Goal: Information Seeking & Learning: Check status

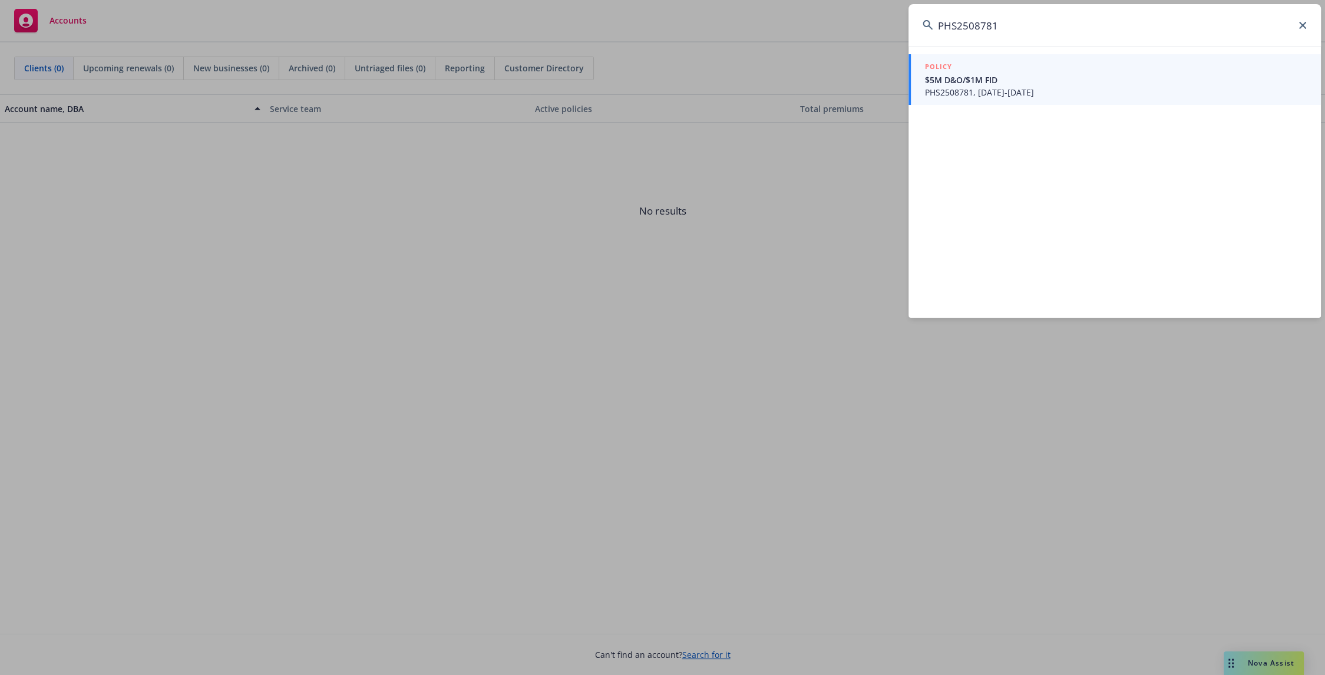
type input "PHS2508781"
click at [1008, 82] on span "$5M D&O/$1M FID" at bounding box center [1116, 80] width 382 height 12
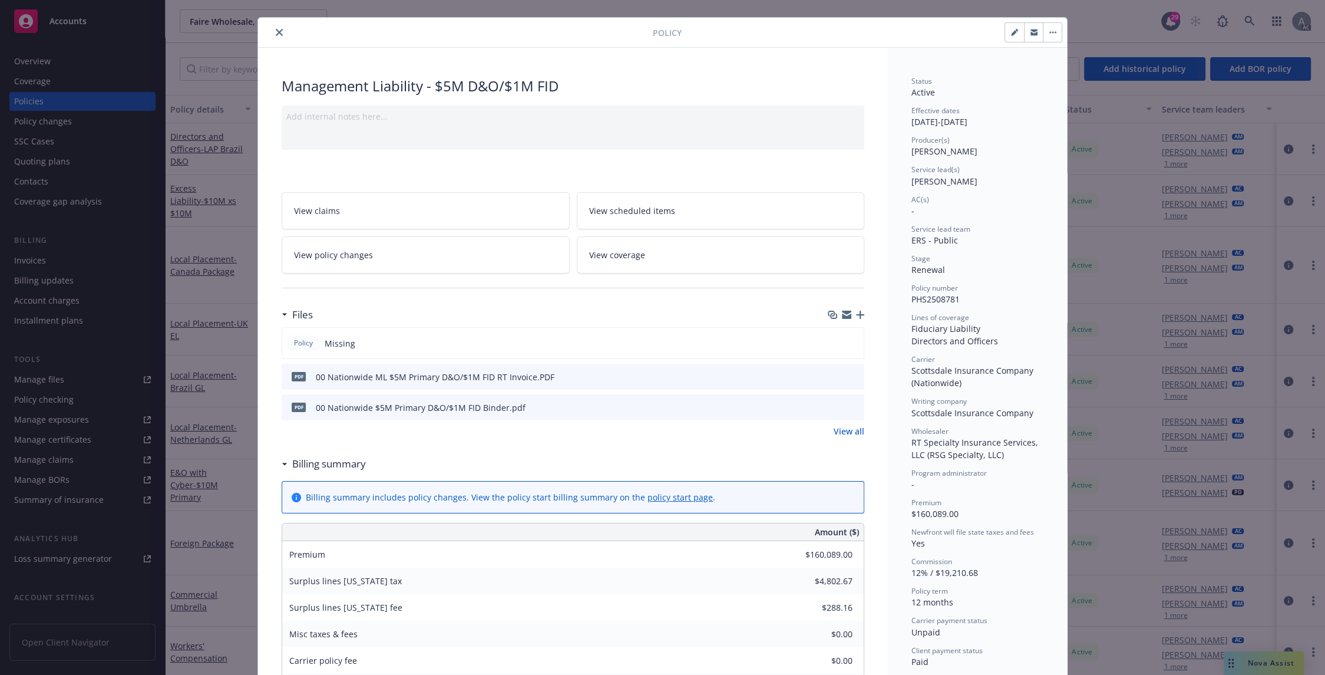
scroll to position [24, 0]
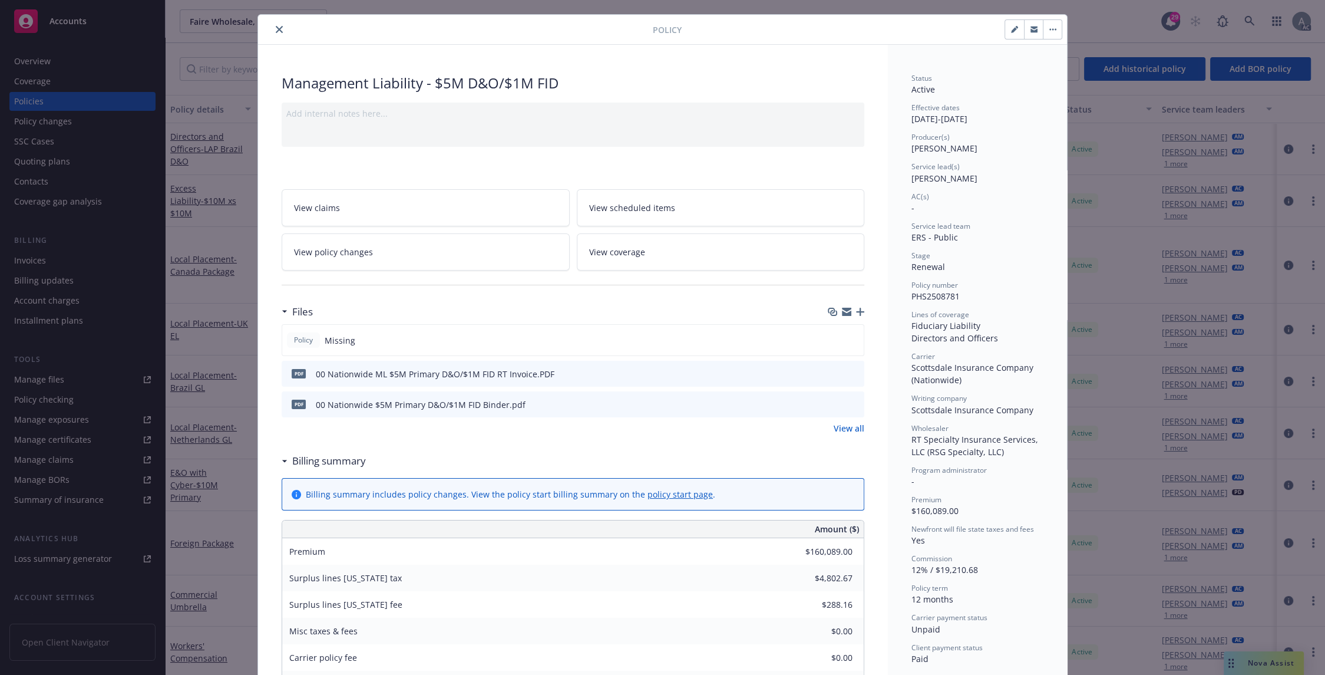
click at [768, 375] on div "PDF 00 Nationwide ML $5M Primary D&O/$1M FID RT Invoice.PDF" at bounding box center [573, 374] width 583 height 26
click at [856, 369] on div "PDF 00 Nationwide ML $5M Primary D&O/$1M FID RT Invoice.PDF" at bounding box center [573, 374] width 583 height 26
click at [849, 372] on icon "preview file" at bounding box center [853, 373] width 11 height 8
click at [851, 427] on link "View all" at bounding box center [849, 428] width 31 height 12
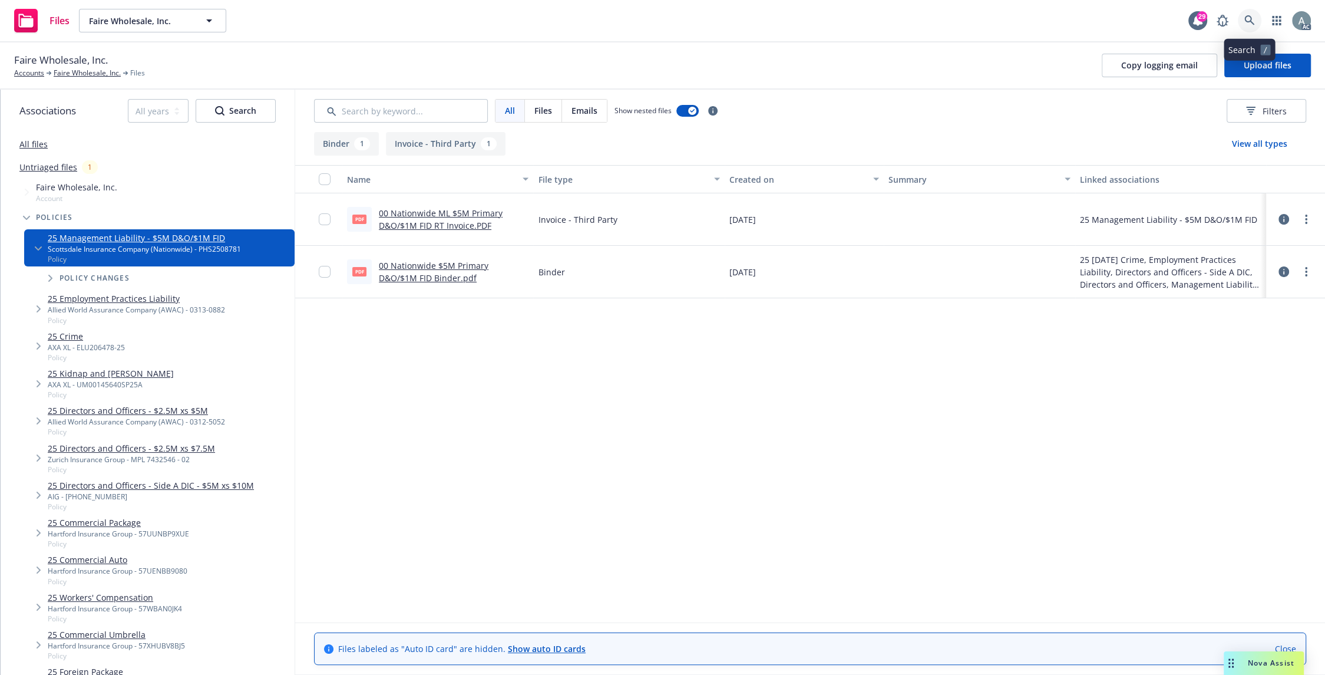
click at [1248, 20] on icon at bounding box center [1250, 20] width 11 height 11
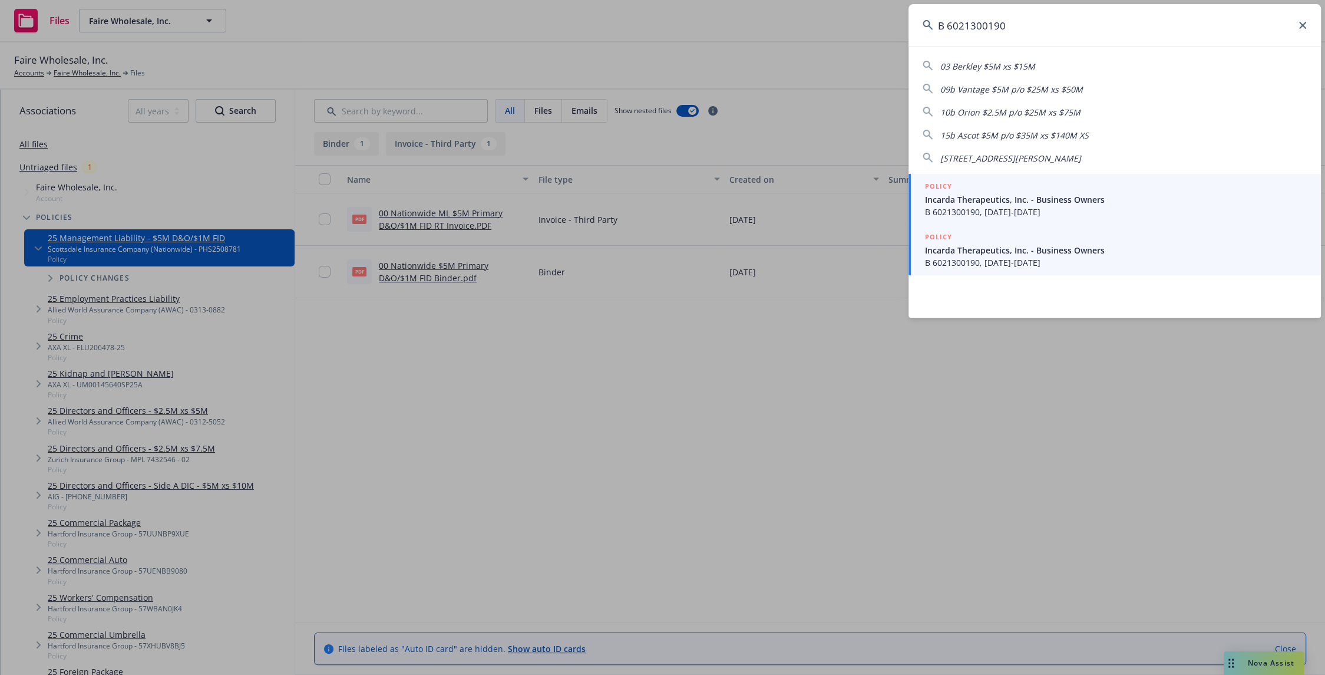
type input "B 6021300190"
click at [1095, 256] on span "Incarda Therapeutics, Inc. - Business Owners" at bounding box center [1116, 250] width 382 height 12
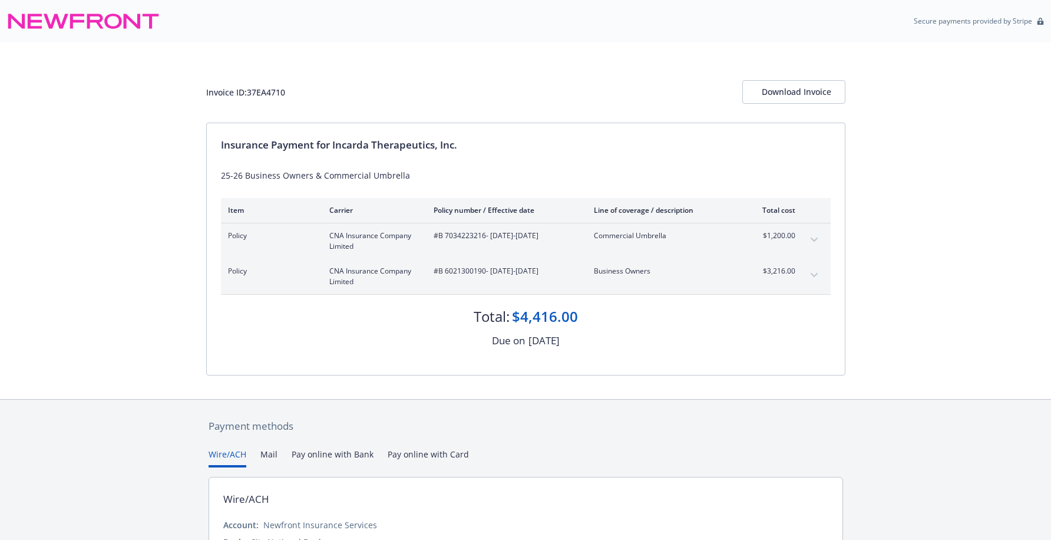
click at [481, 233] on span "#B 7034223216 - 10/20/2025-10/20/2026" at bounding box center [504, 235] width 141 height 11
drag, startPoint x: 484, startPoint y: 234, endPoint x: 440, endPoint y: 236, distance: 43.7
click at [440, 236] on span "#B 7034223216 - 10/20/2025-10/20/2026" at bounding box center [504, 235] width 141 height 11
copy span "B 7034223216"
drag, startPoint x: 478, startPoint y: 272, endPoint x: 437, endPoint y: 274, distance: 40.7
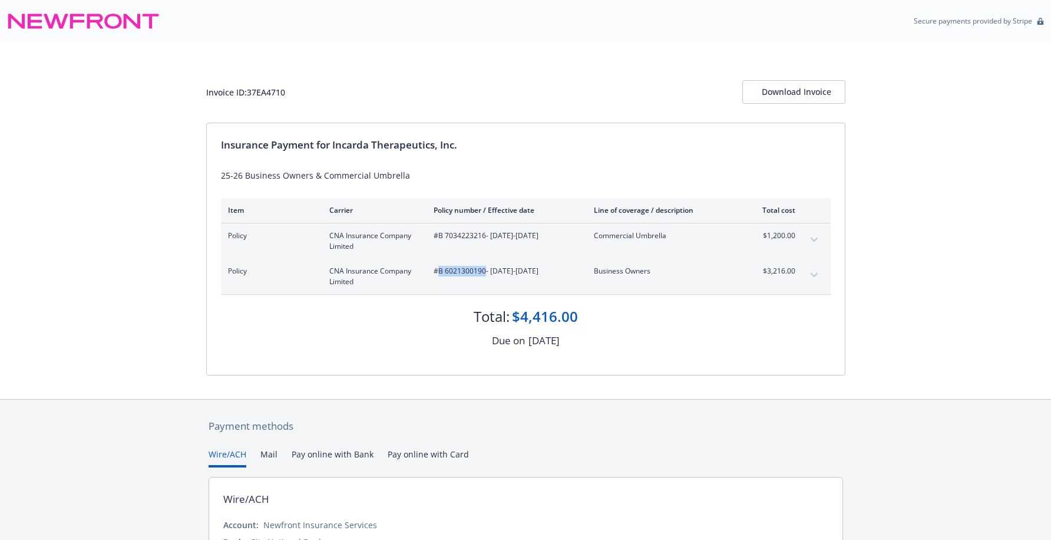
click at [437, 274] on span "#B 6021300190 - 10/20/2025-10/20/2026" at bounding box center [504, 271] width 141 height 11
copy span "B 6021300190"
